Goal: Use online tool/utility: Utilize a website feature to perform a specific function

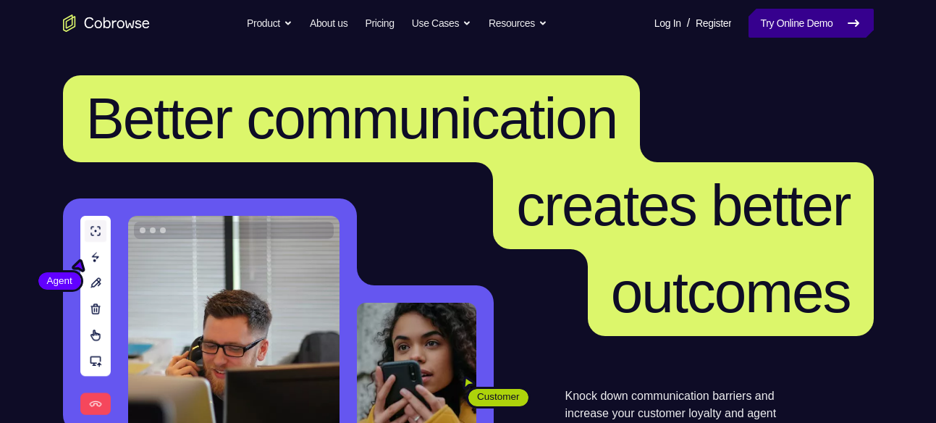
click at [788, 22] on link "Try Online Demo" at bounding box center [810, 23] width 124 height 29
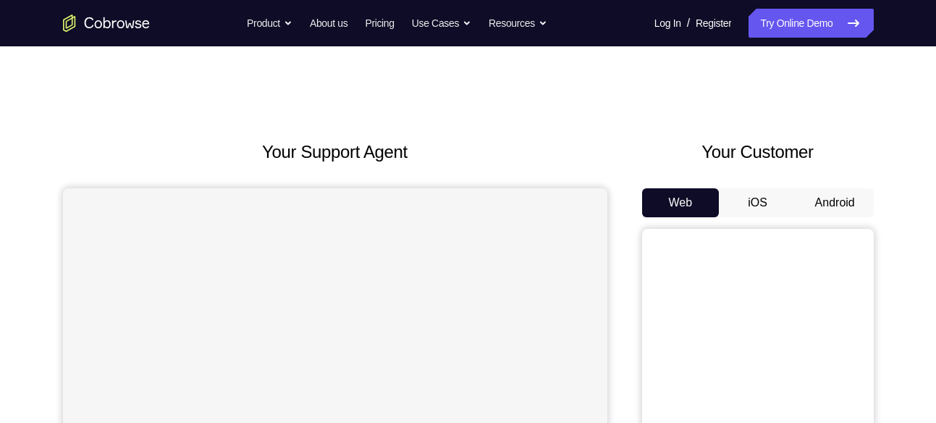
click at [837, 208] on button "Android" at bounding box center [834, 202] width 77 height 29
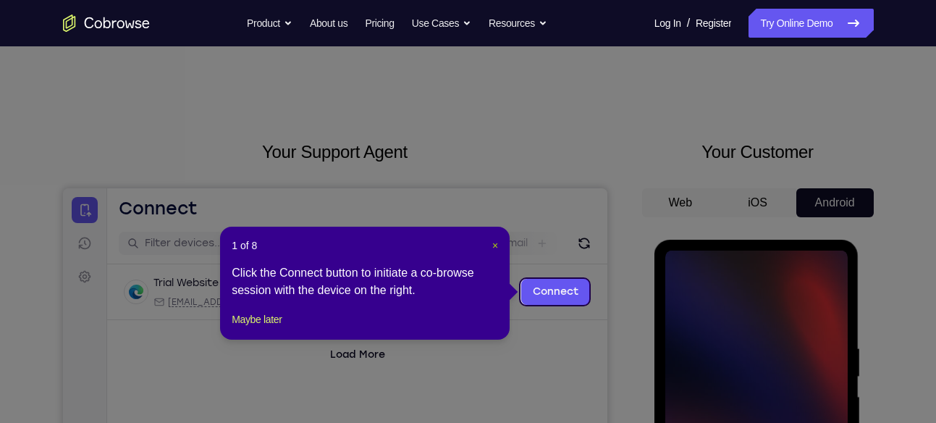
click at [494, 245] on span "×" at bounding box center [495, 246] width 6 height 12
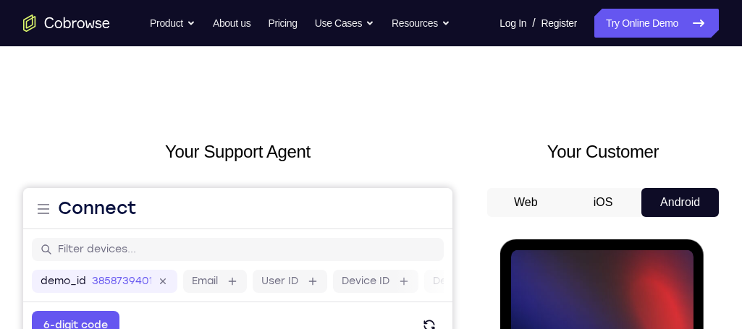
drag, startPoint x: 946, startPoint y: 18, endPoint x: 507, endPoint y: 105, distance: 447.8
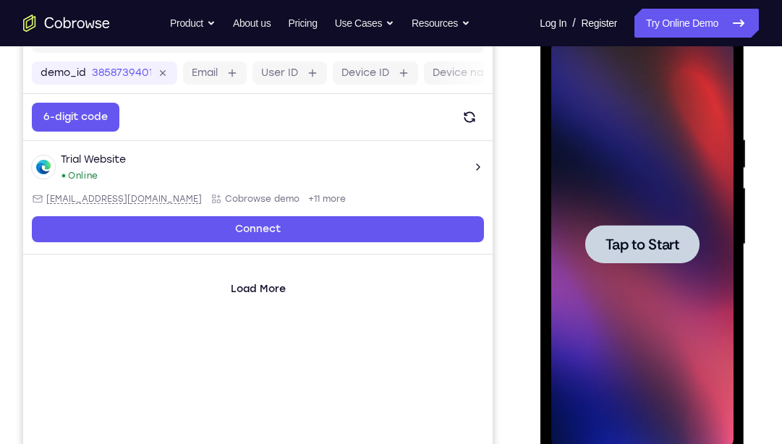
scroll to position [208, 0]
click at [671, 239] on span "Tap to Start" at bounding box center [642, 244] width 74 height 14
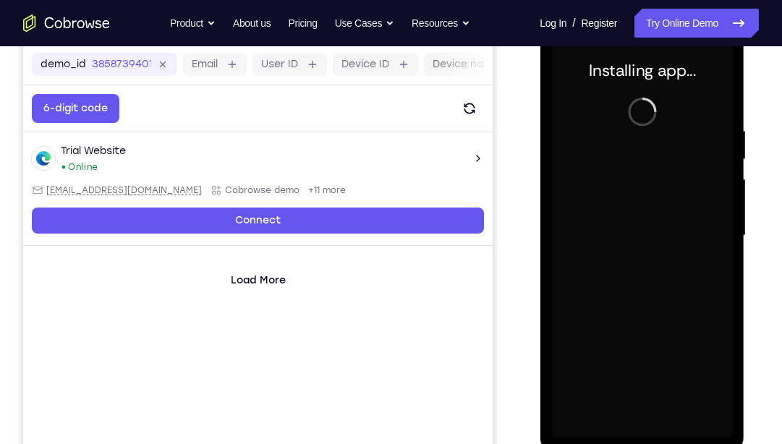
scroll to position [216, 0]
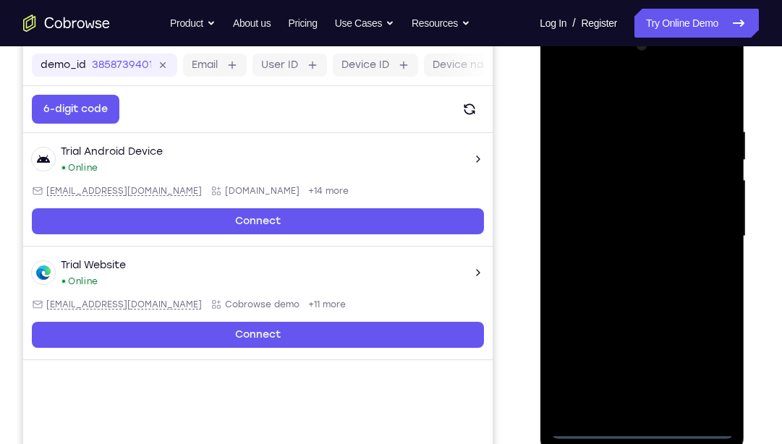
click at [650, 422] on div at bounding box center [642, 236] width 182 height 405
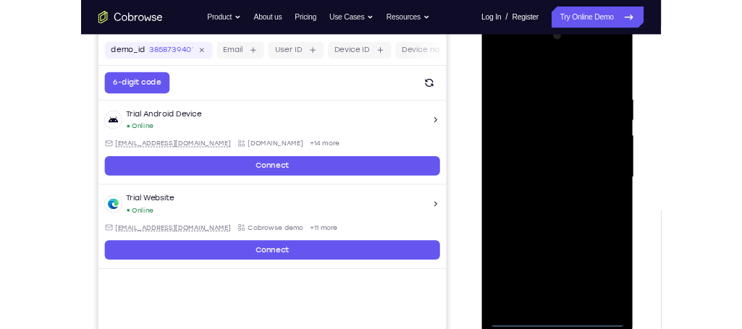
scroll to position [214, 0]
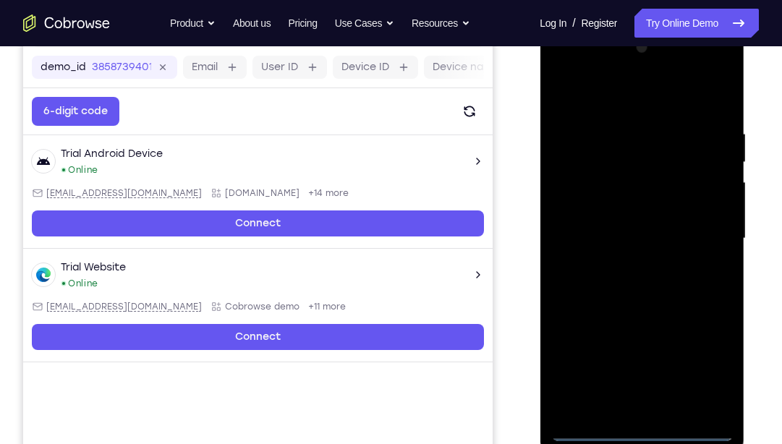
click at [710, 373] on div at bounding box center [642, 238] width 182 height 405
click at [706, 367] on div at bounding box center [642, 238] width 182 height 405
click at [664, 97] on div at bounding box center [642, 238] width 182 height 405
click at [701, 236] on div at bounding box center [642, 238] width 182 height 405
click at [633, 263] on div at bounding box center [642, 238] width 182 height 405
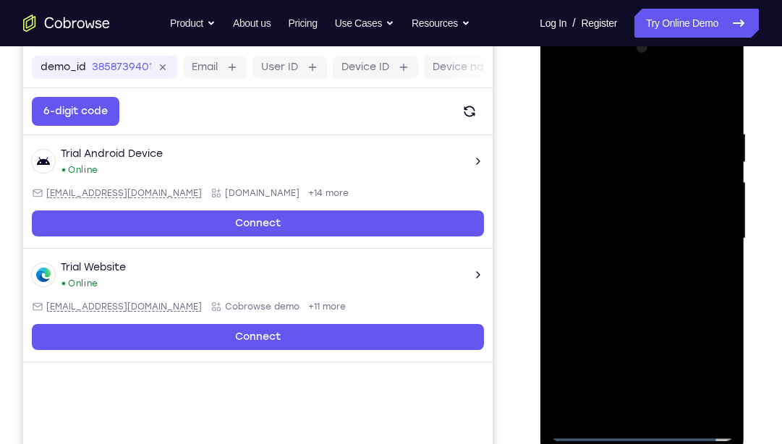
click at [664, 219] on div at bounding box center [642, 238] width 182 height 405
click at [641, 208] on div at bounding box center [642, 238] width 182 height 405
click at [651, 242] on div at bounding box center [642, 238] width 182 height 405
click at [637, 292] on div at bounding box center [642, 238] width 182 height 405
click at [638, 281] on div at bounding box center [642, 238] width 182 height 405
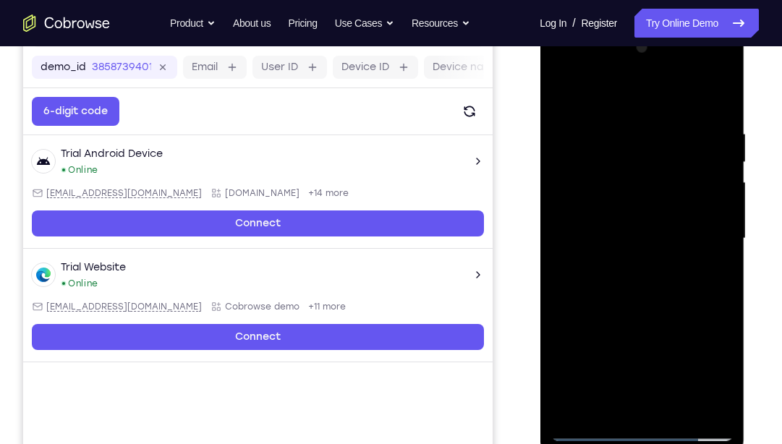
click at [638, 281] on div at bounding box center [642, 238] width 182 height 405
click at [660, 298] on div at bounding box center [642, 238] width 182 height 405
click at [722, 407] on div at bounding box center [642, 238] width 182 height 405
click at [723, 90] on div at bounding box center [642, 238] width 182 height 405
click at [565, 93] on div at bounding box center [642, 238] width 182 height 405
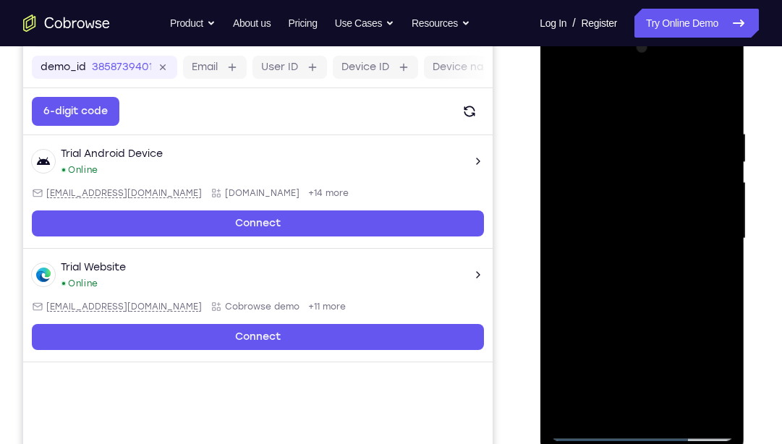
click at [679, 411] on div at bounding box center [642, 238] width 182 height 405
click at [643, 313] on div at bounding box center [642, 238] width 182 height 405
click at [566, 90] on div at bounding box center [642, 238] width 182 height 405
drag, startPoint x: 651, startPoint y: 315, endPoint x: 654, endPoint y: 122, distance: 193.3
click at [654, 122] on div at bounding box center [642, 238] width 182 height 405
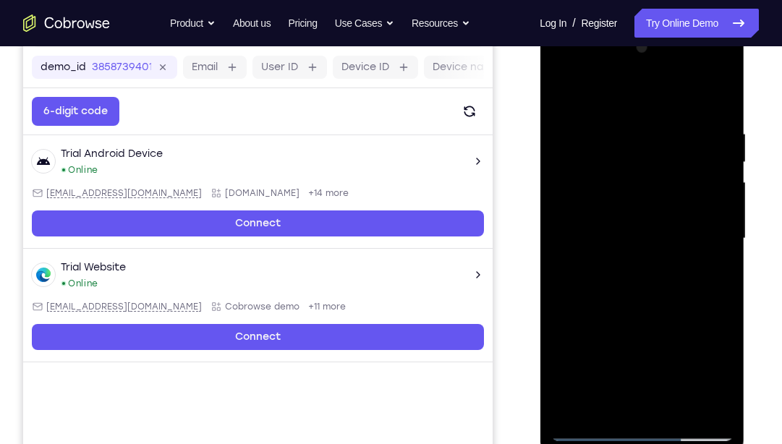
drag, startPoint x: 668, startPoint y: 166, endPoint x: 676, endPoint y: 118, distance: 49.1
click at [676, 118] on div at bounding box center [642, 238] width 182 height 405
drag, startPoint x: 659, startPoint y: 347, endPoint x: 673, endPoint y: 124, distance: 222.6
click at [673, 124] on div at bounding box center [642, 238] width 182 height 405
drag, startPoint x: 669, startPoint y: 338, endPoint x: 682, endPoint y: 160, distance: 178.6
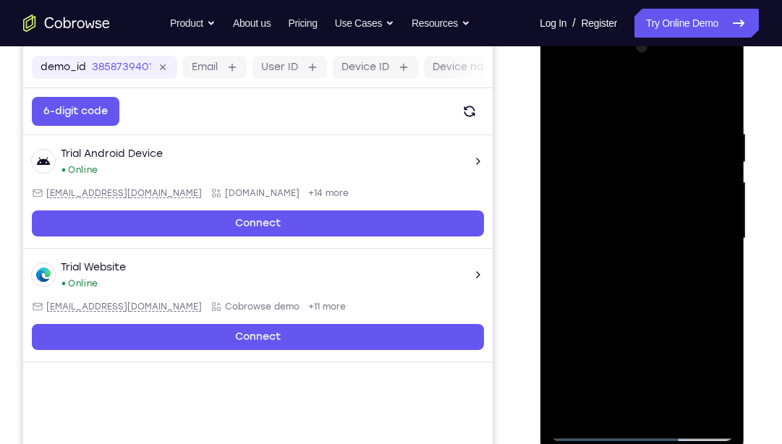
click at [682, 160] on div at bounding box center [642, 238] width 182 height 405
click at [568, 240] on div at bounding box center [642, 238] width 182 height 405
drag, startPoint x: 664, startPoint y: 331, endPoint x: 672, endPoint y: 130, distance: 201.3
click at [672, 130] on div at bounding box center [642, 238] width 182 height 405
drag, startPoint x: 693, startPoint y: 370, endPoint x: 693, endPoint y: 309, distance: 60.8
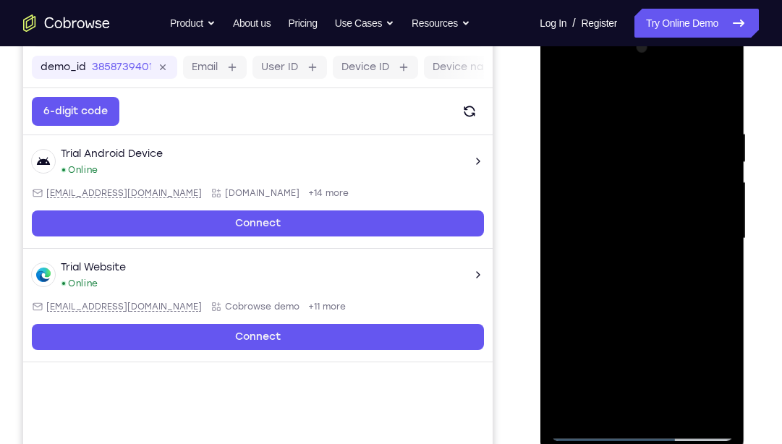
click at [693, 309] on div at bounding box center [642, 238] width 182 height 405
drag, startPoint x: 676, startPoint y: 234, endPoint x: 673, endPoint y: 179, distance: 55.1
click at [673, 179] on div at bounding box center [642, 238] width 182 height 405
drag, startPoint x: 665, startPoint y: 300, endPoint x: 675, endPoint y: 48, distance: 252.1
click at [675, 48] on div at bounding box center [642, 238] width 182 height 405
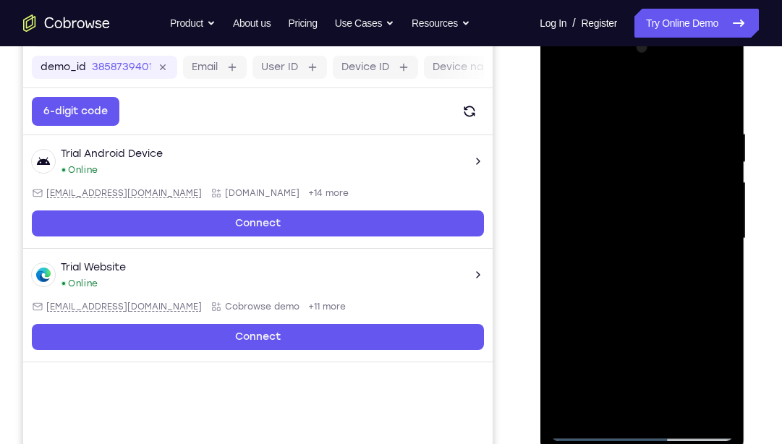
click at [719, 216] on div at bounding box center [642, 238] width 182 height 405
drag, startPoint x: 672, startPoint y: 361, endPoint x: 679, endPoint y: 119, distance: 242.5
click at [679, 119] on div at bounding box center [642, 238] width 182 height 405
drag, startPoint x: 680, startPoint y: 315, endPoint x: 693, endPoint y: 88, distance: 226.9
click at [693, 88] on div at bounding box center [642, 238] width 182 height 405
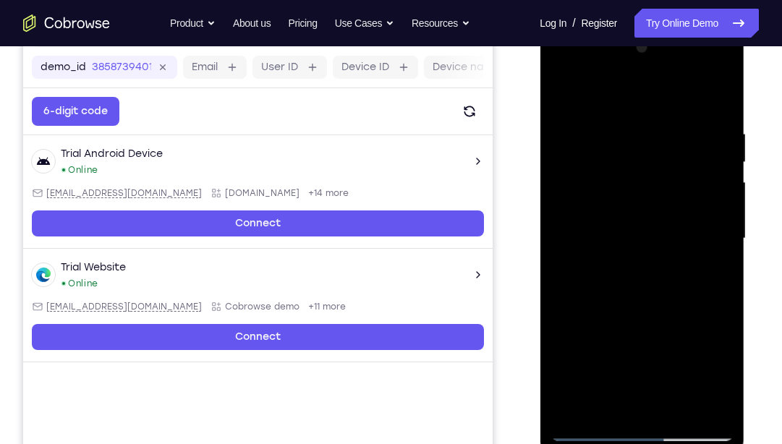
drag, startPoint x: 683, startPoint y: 313, endPoint x: 688, endPoint y: 79, distance: 234.5
click at [688, 79] on div at bounding box center [642, 238] width 182 height 405
drag, startPoint x: 678, startPoint y: 298, endPoint x: 694, endPoint y: 64, distance: 235.0
click at [694, 64] on div at bounding box center [642, 238] width 182 height 405
drag, startPoint x: 664, startPoint y: 310, endPoint x: 679, endPoint y: 98, distance: 213.3
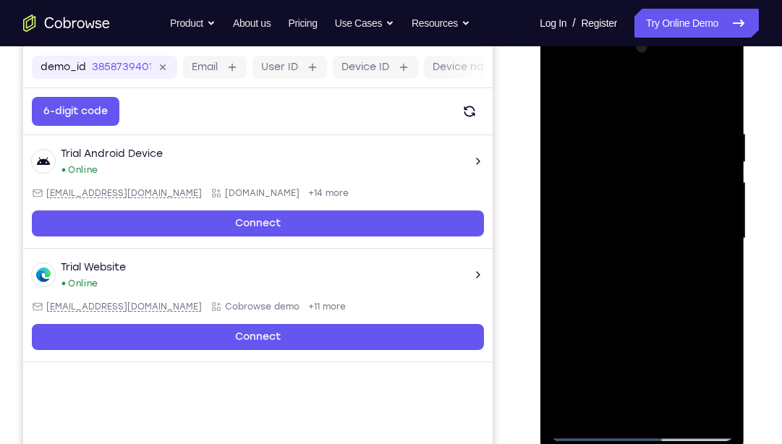
click at [679, 98] on div at bounding box center [642, 238] width 182 height 405
drag, startPoint x: 683, startPoint y: 339, endPoint x: 690, endPoint y: 107, distance: 231.7
click at [690, 107] on div at bounding box center [642, 238] width 182 height 405
drag, startPoint x: 674, startPoint y: 324, endPoint x: 683, endPoint y: 98, distance: 226.7
click at [683, 98] on div at bounding box center [642, 238] width 182 height 405
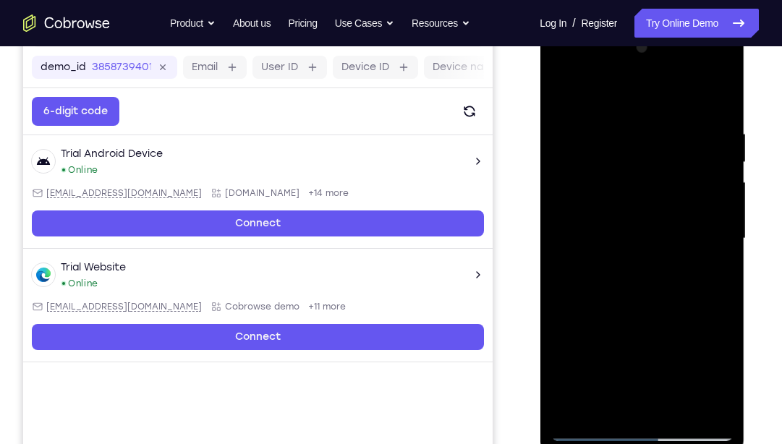
drag, startPoint x: 686, startPoint y: 339, endPoint x: 699, endPoint y: 86, distance: 252.9
click at [699, 86] on div at bounding box center [642, 238] width 182 height 405
drag, startPoint x: 695, startPoint y: 326, endPoint x: 688, endPoint y: 53, distance: 272.9
click at [688, 53] on div at bounding box center [642, 238] width 182 height 405
drag, startPoint x: 685, startPoint y: 292, endPoint x: 705, endPoint y: 0, distance: 292.3
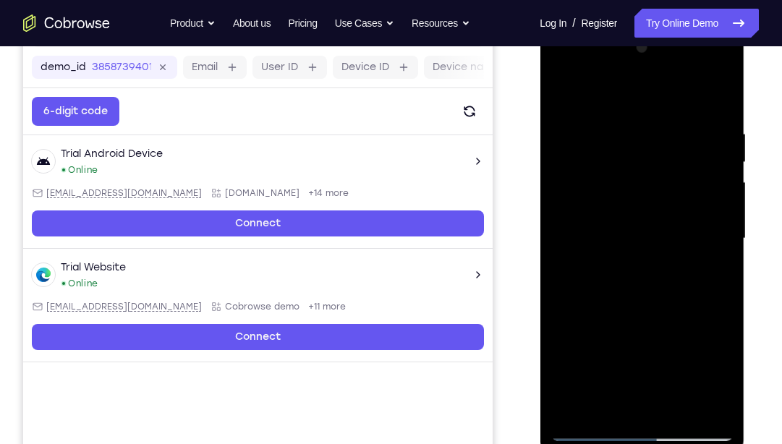
click at [705, 25] on html "Online web based iOS Simulators and Android Emulators. Run iPhone, iPad, Mobile…" at bounding box center [643, 242] width 206 height 434
click at [574, 409] on div at bounding box center [642, 238] width 182 height 405
click at [627, 132] on div at bounding box center [642, 238] width 182 height 405
click at [588, 95] on div at bounding box center [642, 238] width 182 height 405
drag, startPoint x: 655, startPoint y: 345, endPoint x: 669, endPoint y: 230, distance: 115.9
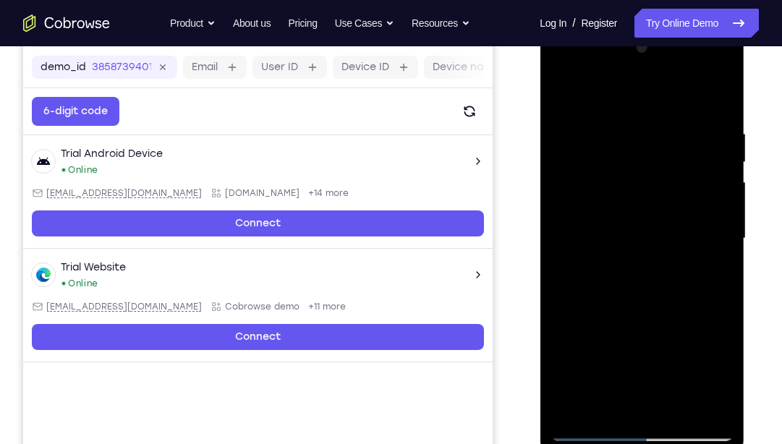
click at [669, 230] on div at bounding box center [642, 238] width 182 height 405
click at [583, 223] on div at bounding box center [642, 238] width 182 height 405
click at [722, 162] on div at bounding box center [642, 238] width 182 height 405
click at [560, 94] on div at bounding box center [642, 238] width 182 height 405
click at [650, 263] on div at bounding box center [642, 238] width 182 height 405
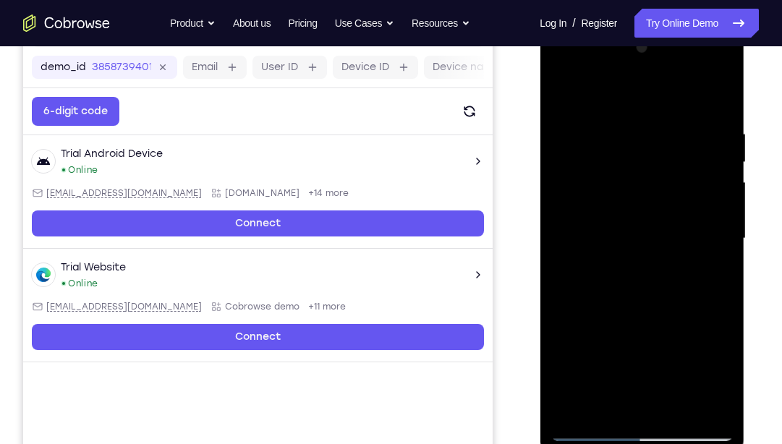
click at [719, 164] on div at bounding box center [642, 238] width 182 height 405
drag, startPoint x: 663, startPoint y: 156, endPoint x: 641, endPoint y: 294, distance: 140.0
click at [641, 294] on div at bounding box center [642, 238] width 182 height 405
click at [565, 89] on div at bounding box center [642, 238] width 182 height 405
click at [563, 90] on div at bounding box center [642, 238] width 182 height 405
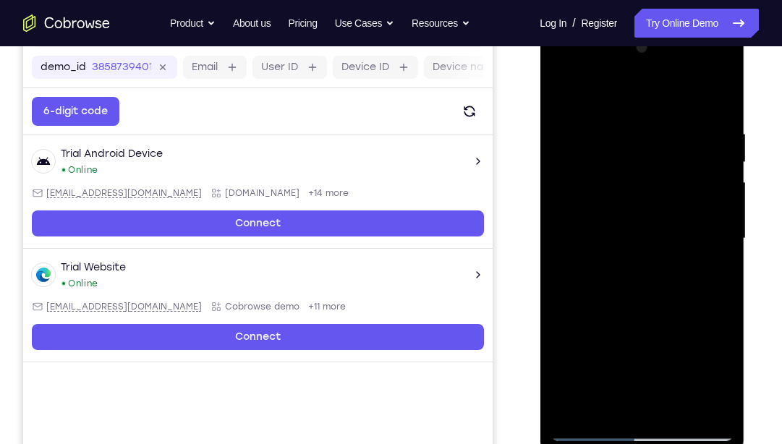
click at [569, 96] on div at bounding box center [642, 238] width 182 height 405
click at [563, 93] on div at bounding box center [642, 238] width 182 height 405
click at [593, 355] on div at bounding box center [642, 238] width 182 height 405
click at [601, 337] on div at bounding box center [642, 238] width 182 height 405
click at [675, 343] on div at bounding box center [642, 238] width 182 height 405
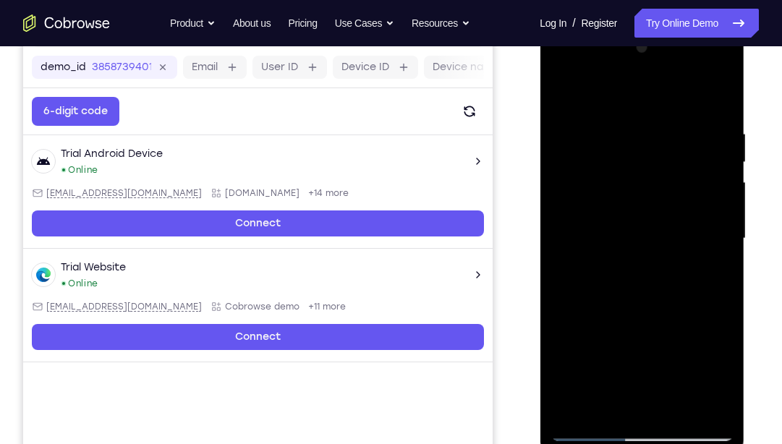
click at [564, 88] on div at bounding box center [642, 238] width 182 height 405
click at [717, 405] on div at bounding box center [642, 238] width 182 height 405
click at [661, 130] on div at bounding box center [642, 238] width 182 height 405
click at [644, 107] on div at bounding box center [642, 238] width 182 height 405
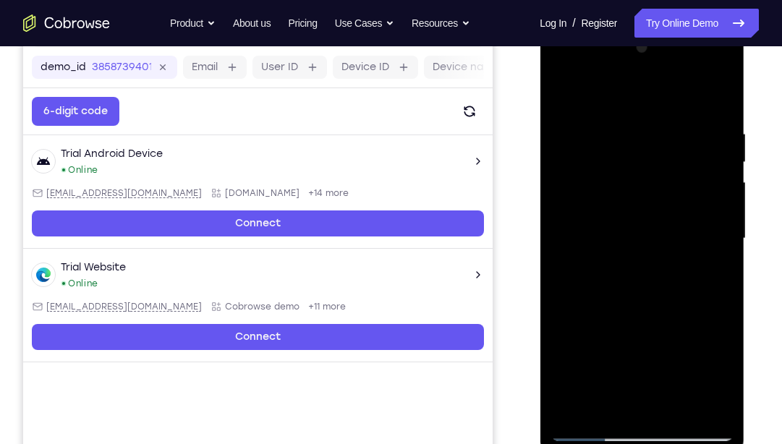
click at [565, 91] on div at bounding box center [642, 238] width 182 height 405
click at [601, 99] on div at bounding box center [642, 238] width 182 height 405
click at [690, 145] on div at bounding box center [642, 238] width 182 height 405
click at [588, 402] on div at bounding box center [642, 238] width 182 height 405
click at [606, 405] on div at bounding box center [642, 238] width 182 height 405
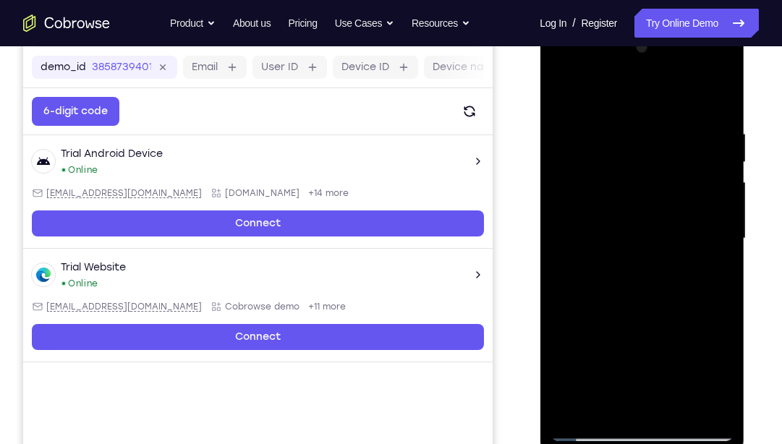
click at [624, 289] on div at bounding box center [642, 238] width 182 height 405
click at [637, 237] on div at bounding box center [642, 238] width 182 height 405
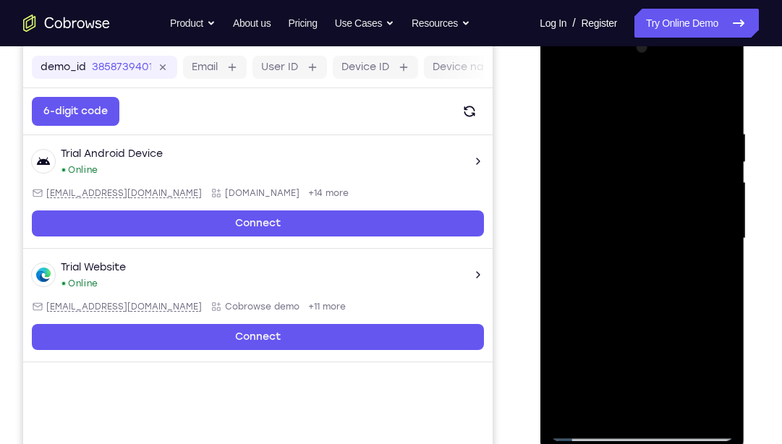
click at [707, 205] on div at bounding box center [642, 238] width 182 height 405
click at [712, 274] on div at bounding box center [642, 238] width 182 height 405
click at [563, 96] on div at bounding box center [642, 238] width 182 height 405
drag, startPoint x: 638, startPoint y: 98, endPoint x: 667, endPoint y: 444, distance: 347.2
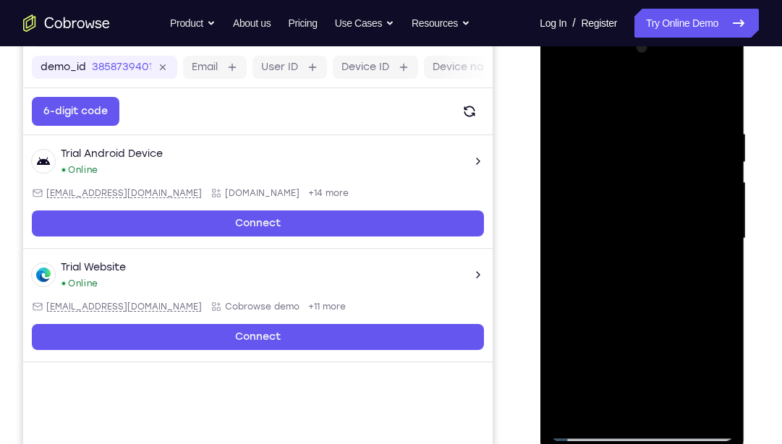
click at [667, 422] on div at bounding box center [642, 240] width 205 height 431
click at [618, 122] on div at bounding box center [642, 238] width 182 height 405
click at [720, 409] on div at bounding box center [642, 238] width 182 height 405
click at [719, 103] on div at bounding box center [642, 238] width 182 height 405
drag, startPoint x: 677, startPoint y: 343, endPoint x: 676, endPoint y: 244, distance: 99.2
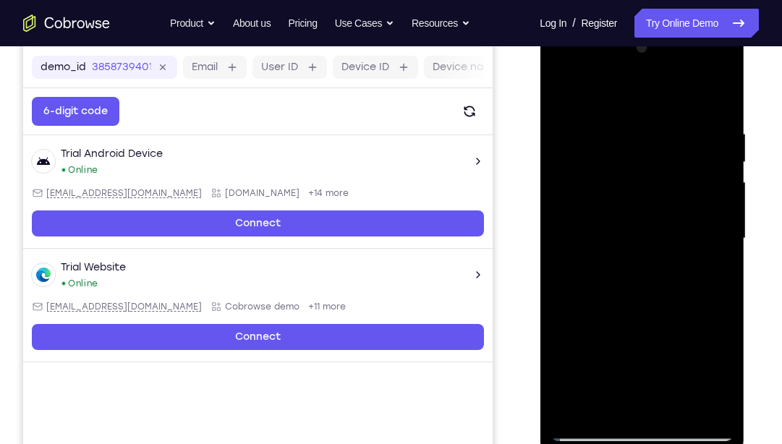
click at [676, 244] on div at bounding box center [642, 238] width 182 height 405
click at [563, 342] on div at bounding box center [642, 238] width 182 height 405
click at [724, 208] on div at bounding box center [642, 238] width 182 height 405
drag, startPoint x: 682, startPoint y: 339, endPoint x: 673, endPoint y: 152, distance: 186.9
click at [673, 152] on div at bounding box center [642, 238] width 182 height 405
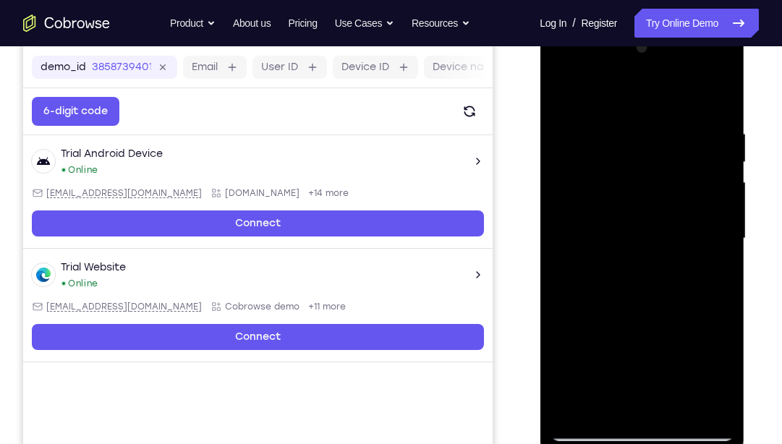
drag, startPoint x: 682, startPoint y: 341, endPoint x: 679, endPoint y: 145, distance: 196.2
click at [679, 145] on div at bounding box center [642, 238] width 182 height 405
drag, startPoint x: 667, startPoint y: 193, endPoint x: 630, endPoint y: 444, distance: 253.1
click at [630, 422] on div at bounding box center [642, 240] width 205 height 431
